Goal: Find specific page/section: Find specific page/section

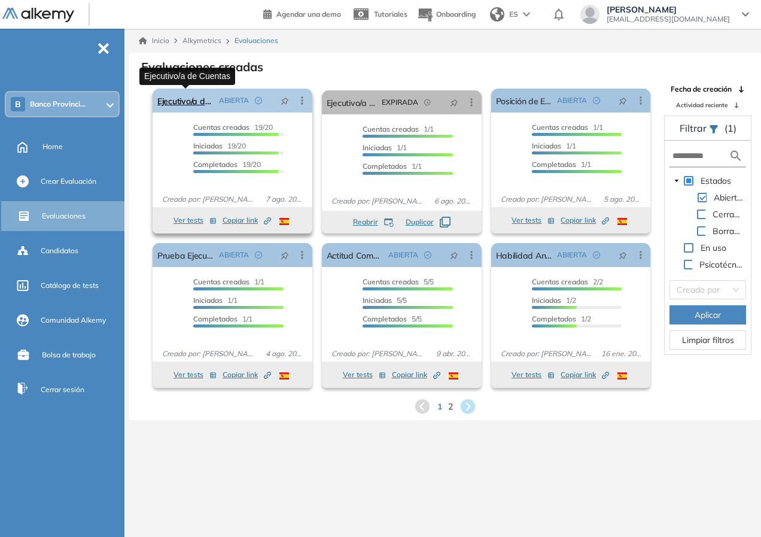
click at [179, 110] on link "Ejecutivo/a de Cuentas" at bounding box center [185, 101] width 57 height 24
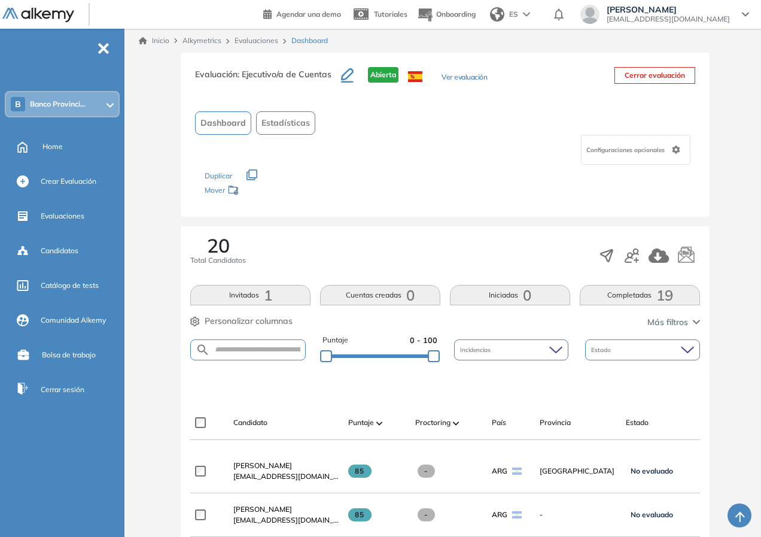
scroll to position [299, 0]
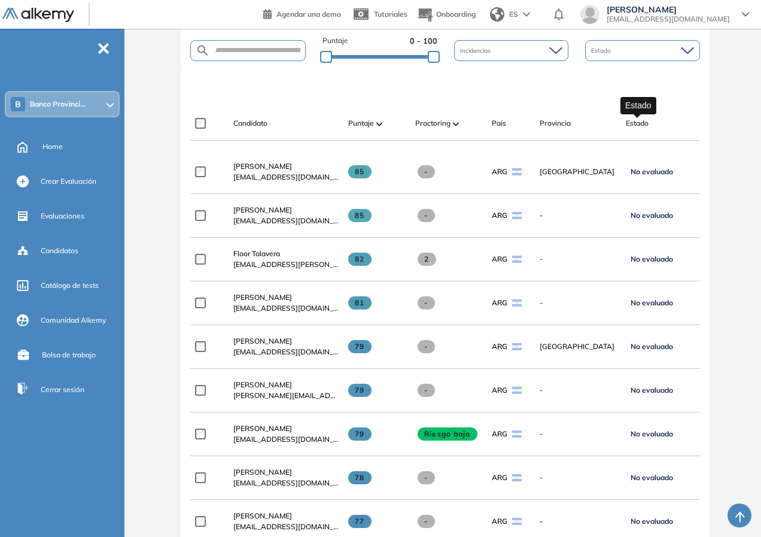
click at [632, 120] on span "Estado" at bounding box center [637, 123] width 23 height 11
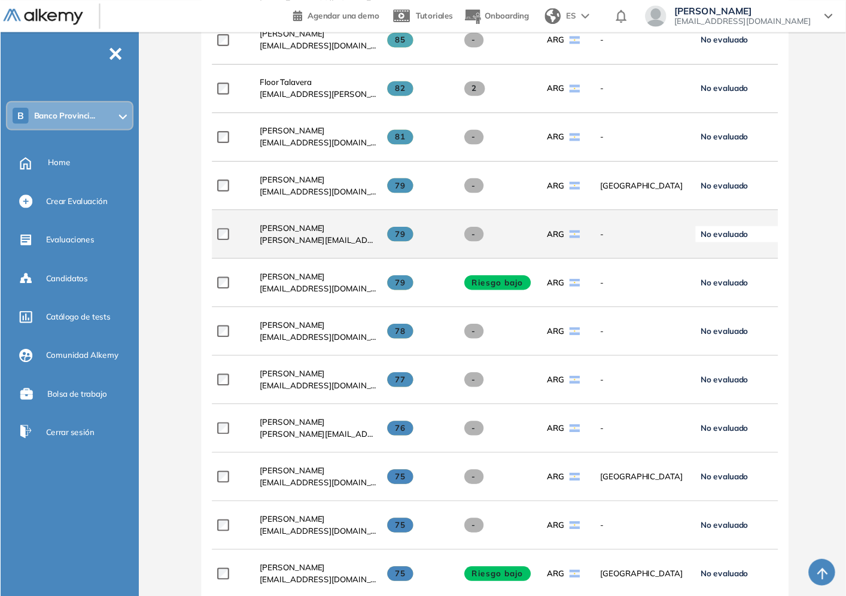
scroll to position [239, 0]
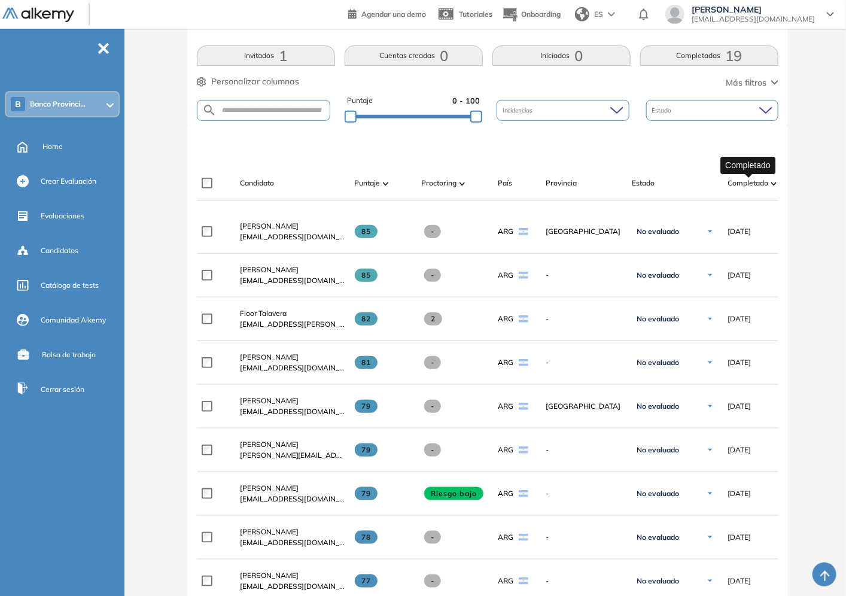
click at [751, 178] on span "Completado" at bounding box center [748, 183] width 41 height 11
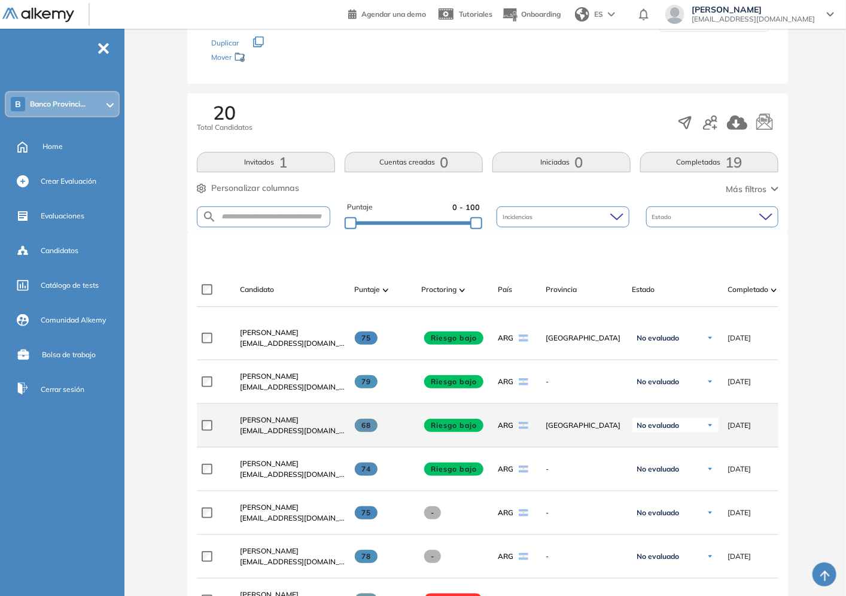
scroll to position [266, 0]
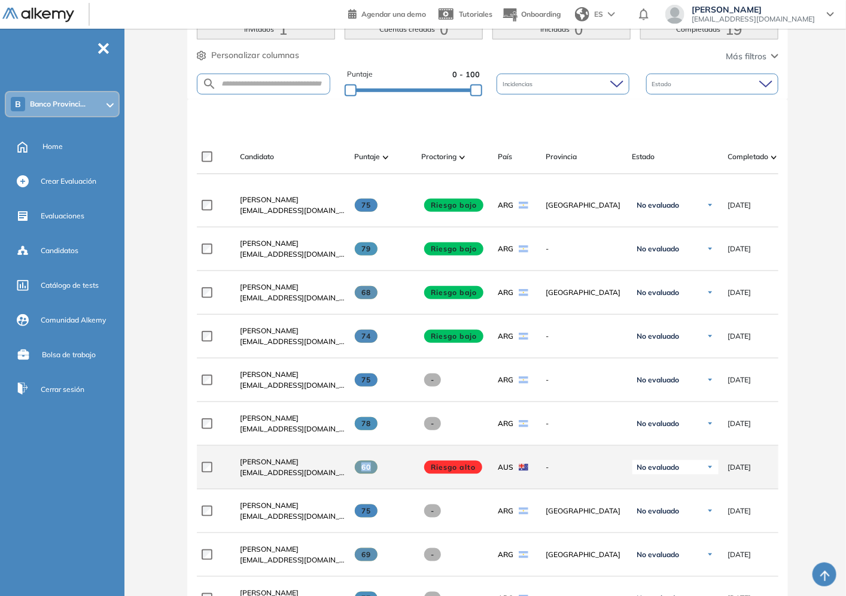
drag, startPoint x: 361, startPoint y: 470, endPoint x: 393, endPoint y: 473, distance: 31.9
click at [393, 473] on div "60" at bounding box center [383, 467] width 57 height 13
click at [388, 471] on div "60" at bounding box center [383, 467] width 57 height 13
click at [386, 451] on div "**********" at bounding box center [599, 468] width 804 height 44
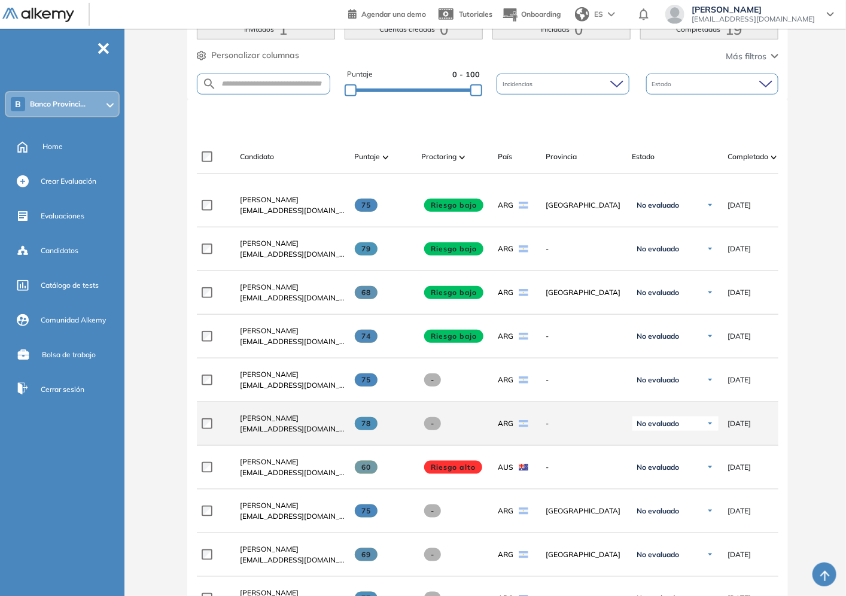
click at [381, 438] on div "78" at bounding box center [378, 424] width 67 height 32
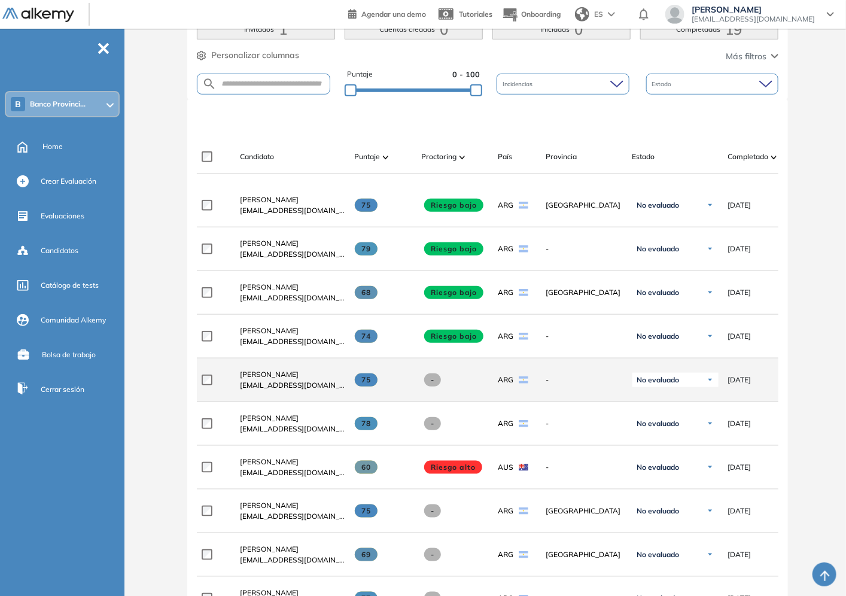
scroll to position [531, 0]
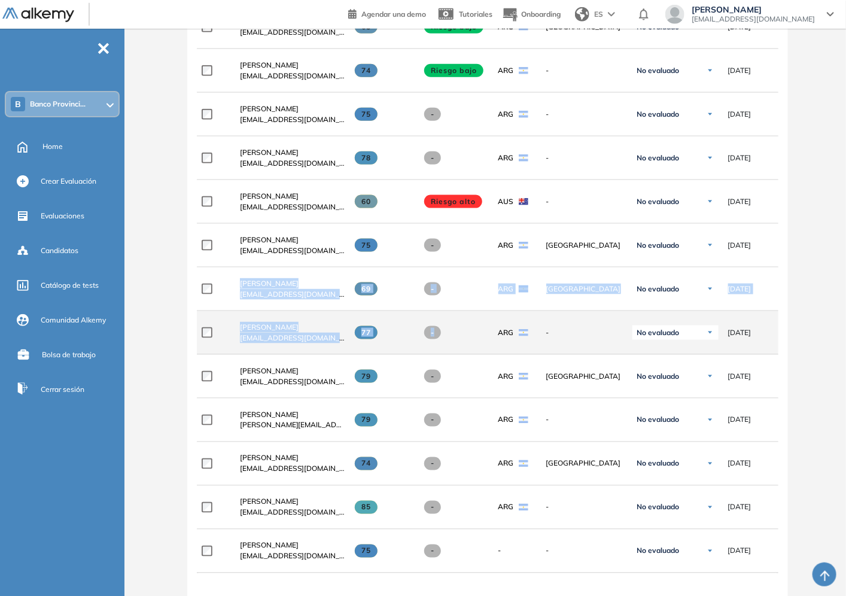
drag, startPoint x: 232, startPoint y: 288, endPoint x: 479, endPoint y: 324, distance: 250.4
click at [479, 324] on div "**********" at bounding box center [488, 346] width 582 height 856
click at [478, 325] on div "-" at bounding box center [450, 333] width 77 height 32
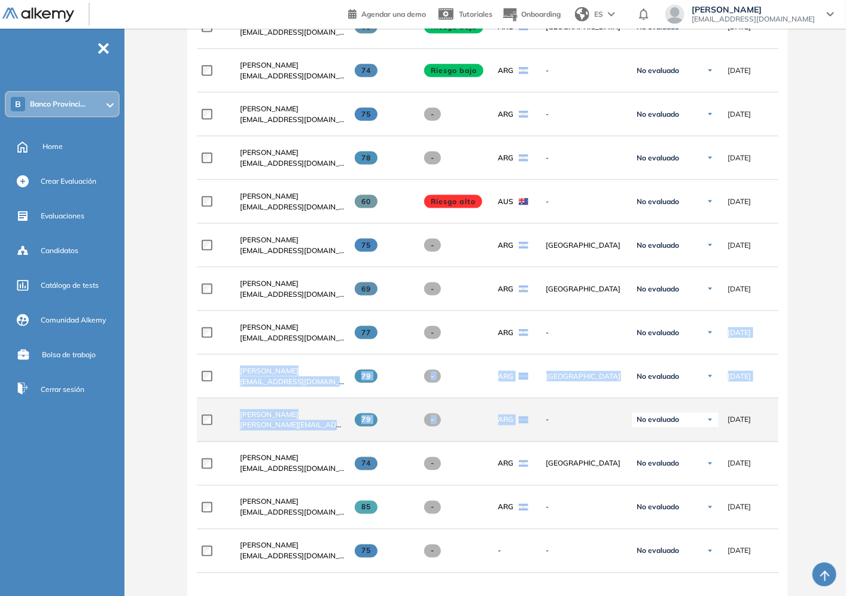
drag, startPoint x: 564, startPoint y: 339, endPoint x: 543, endPoint y: 417, distance: 80.7
click at [543, 417] on div "**********" at bounding box center [488, 346] width 582 height 856
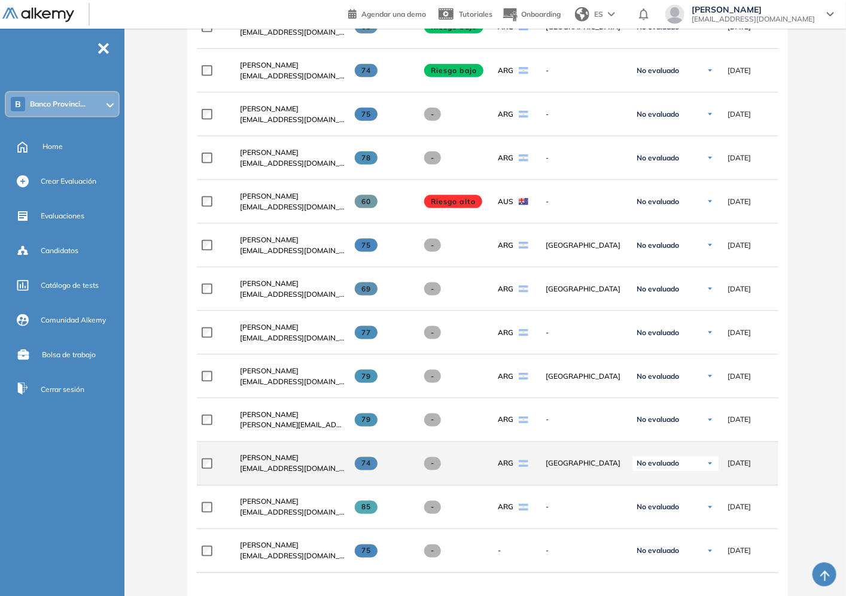
click at [552, 452] on div "**********" at bounding box center [599, 464] width 804 height 44
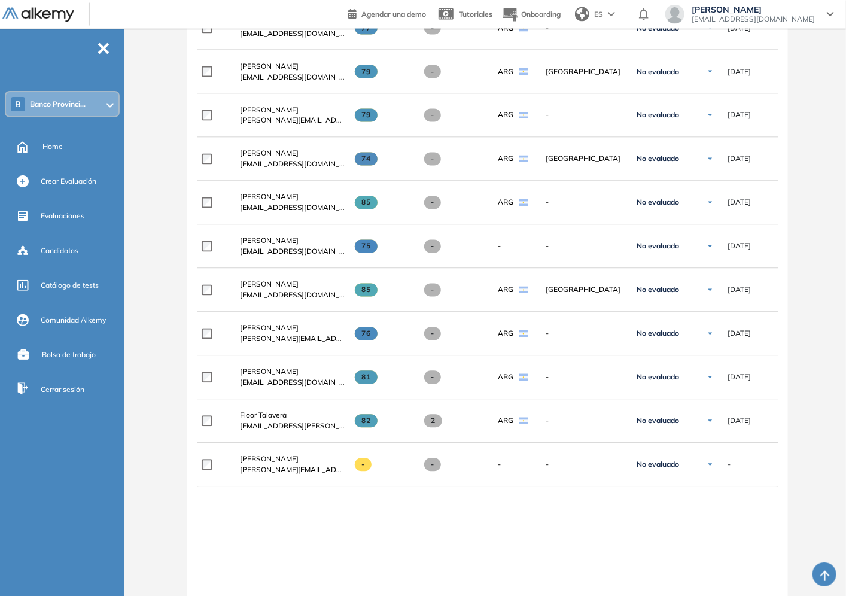
scroll to position [971, 0]
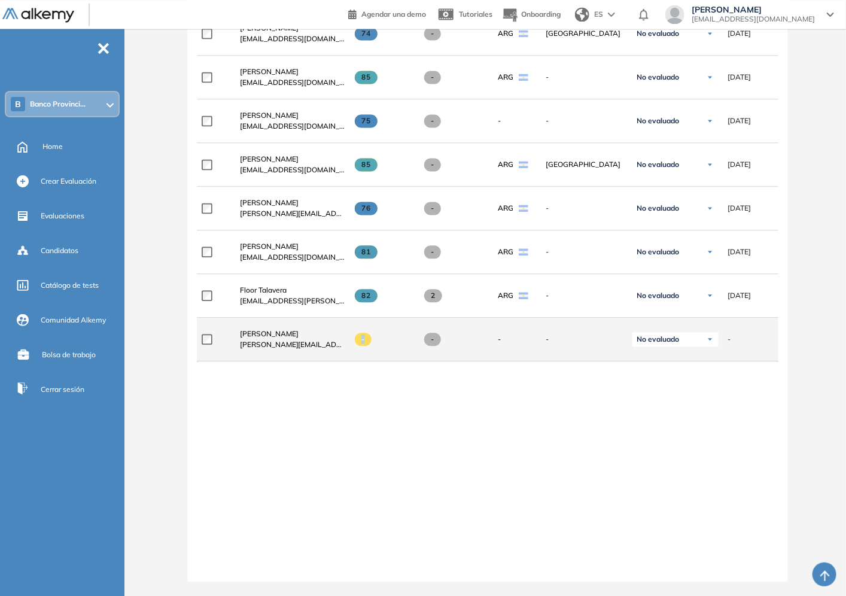
drag, startPoint x: 361, startPoint y: 336, endPoint x: 374, endPoint y: 337, distance: 12.6
click at [374, 337] on div "-" at bounding box center [383, 339] width 57 height 13
click at [287, 329] on span "[PERSON_NAME]" at bounding box center [269, 333] width 59 height 9
